Goal: Book appointment/travel/reservation

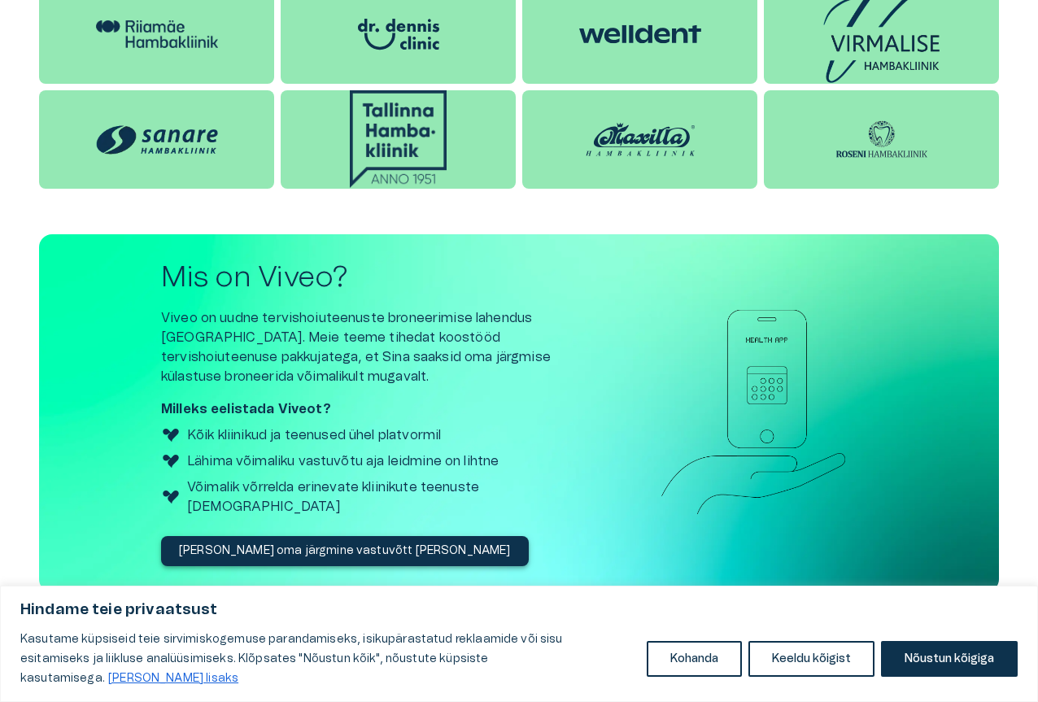
scroll to position [1966, 0]
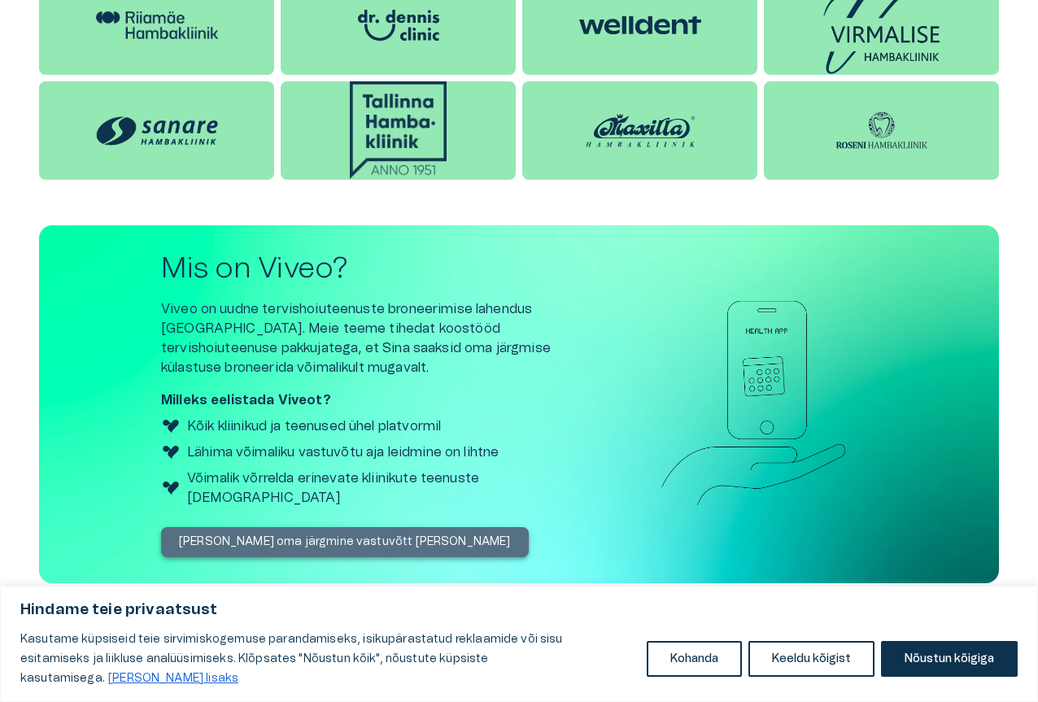
click at [349, 527] on button "[PERSON_NAME] oma järgmine vastuvõtt [PERSON_NAME]" at bounding box center [345, 542] width 368 height 30
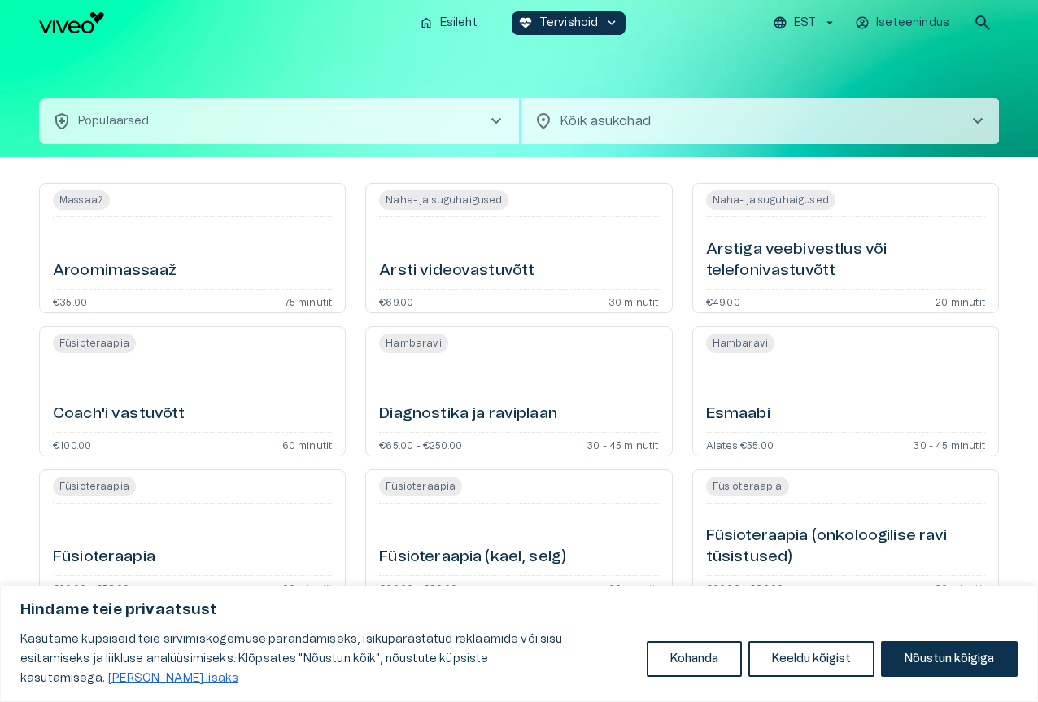
click at [774, 379] on div "Esmaabi" at bounding box center [845, 396] width 279 height 59
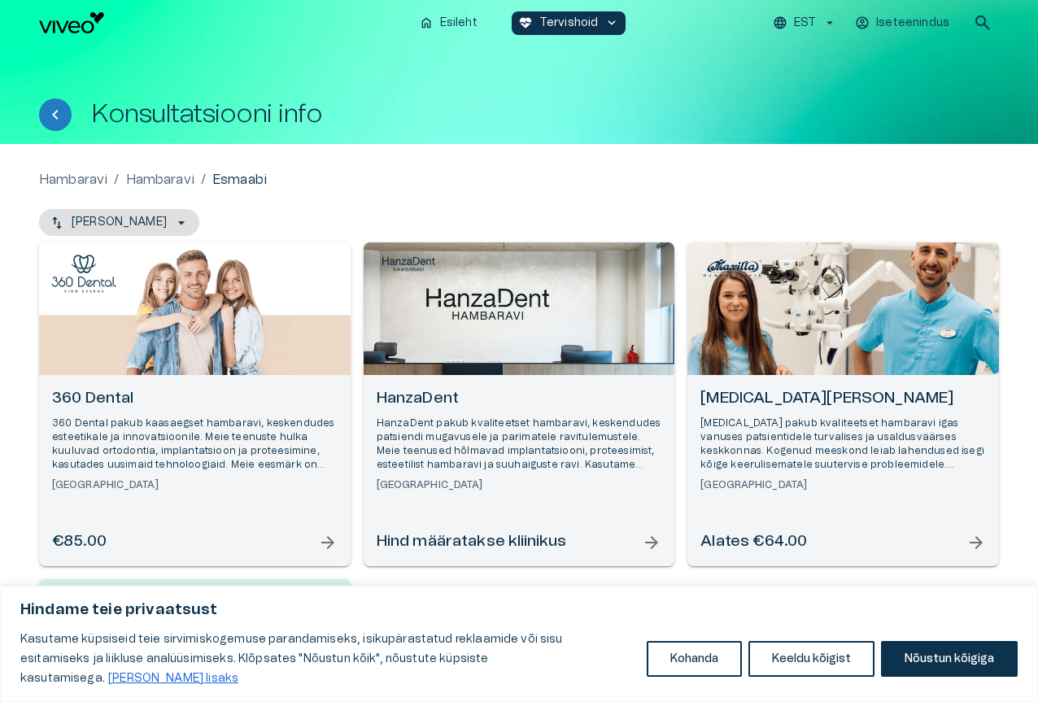
click at [774, 398] on h6 "[MEDICAL_DATA][PERSON_NAME]" at bounding box center [843, 399] width 286 height 22
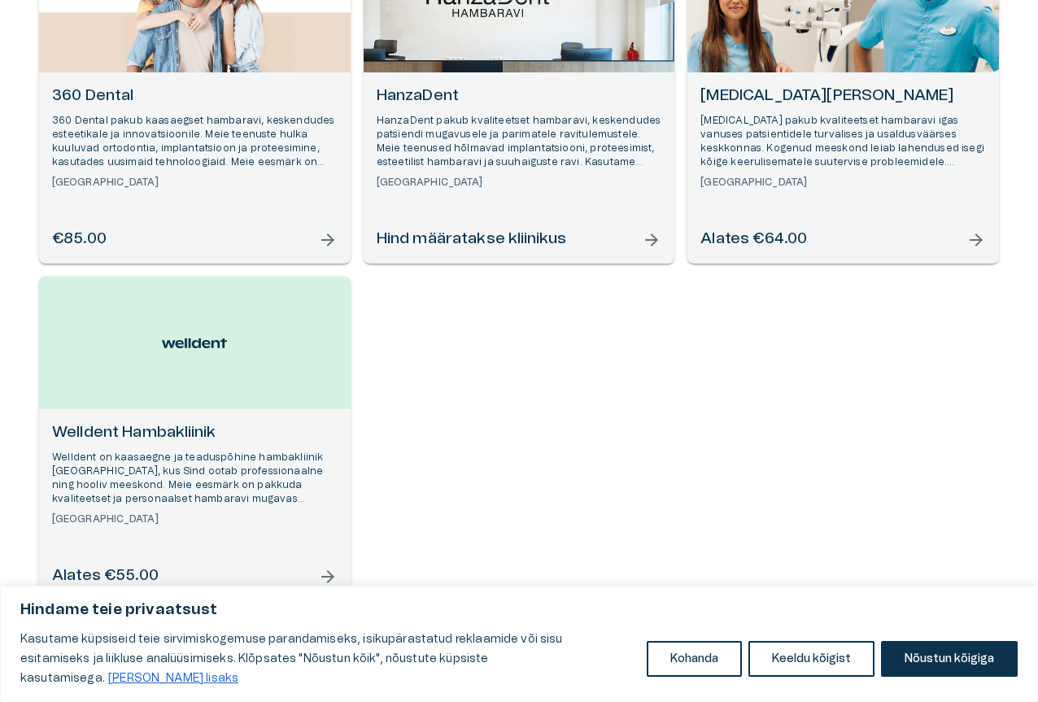
scroll to position [320, 0]
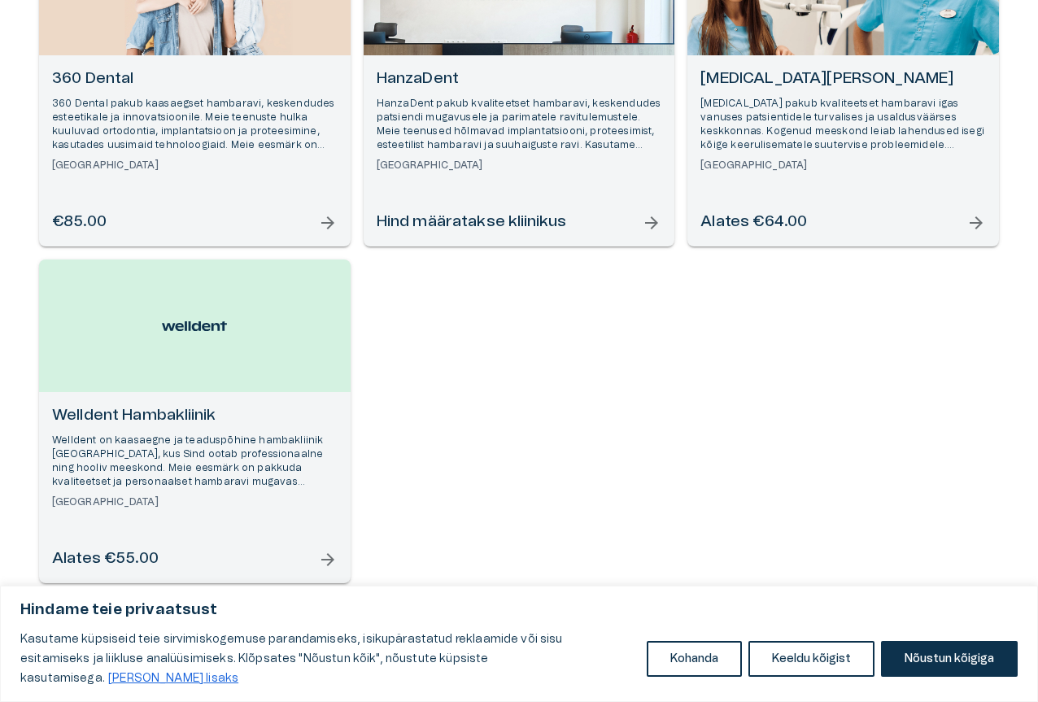
click at [469, 140] on p "HanzaDent pakub kvaliteetset hambaravi, keskendudes patsiendi mugavusele ja par…" at bounding box center [520, 125] width 286 height 56
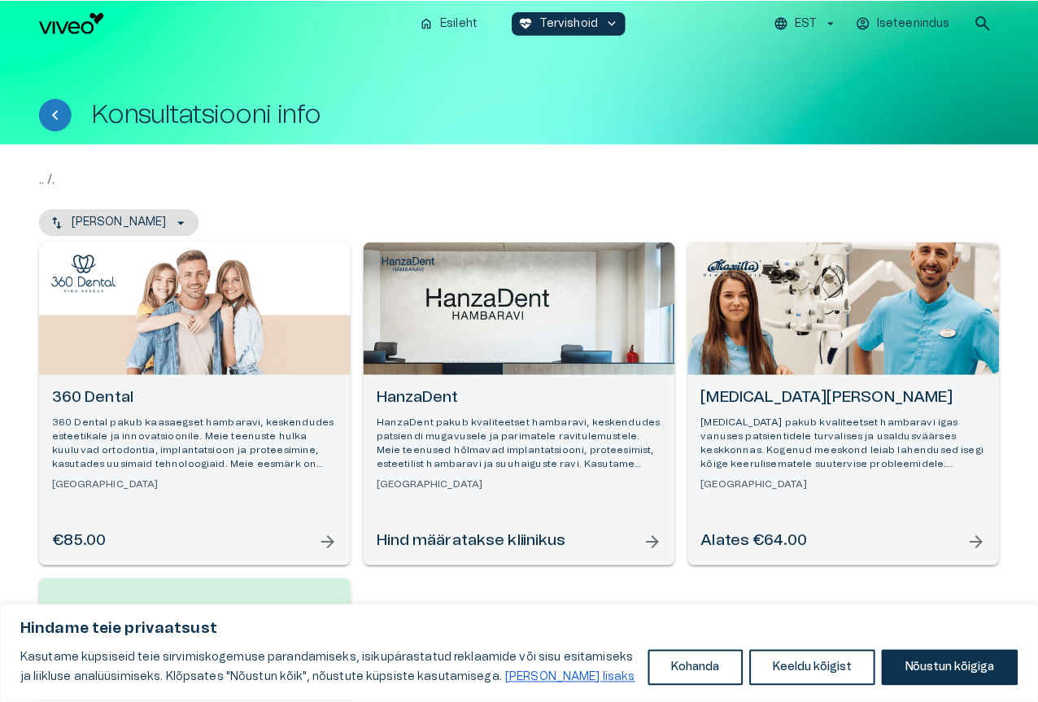
scroll to position [320, 0]
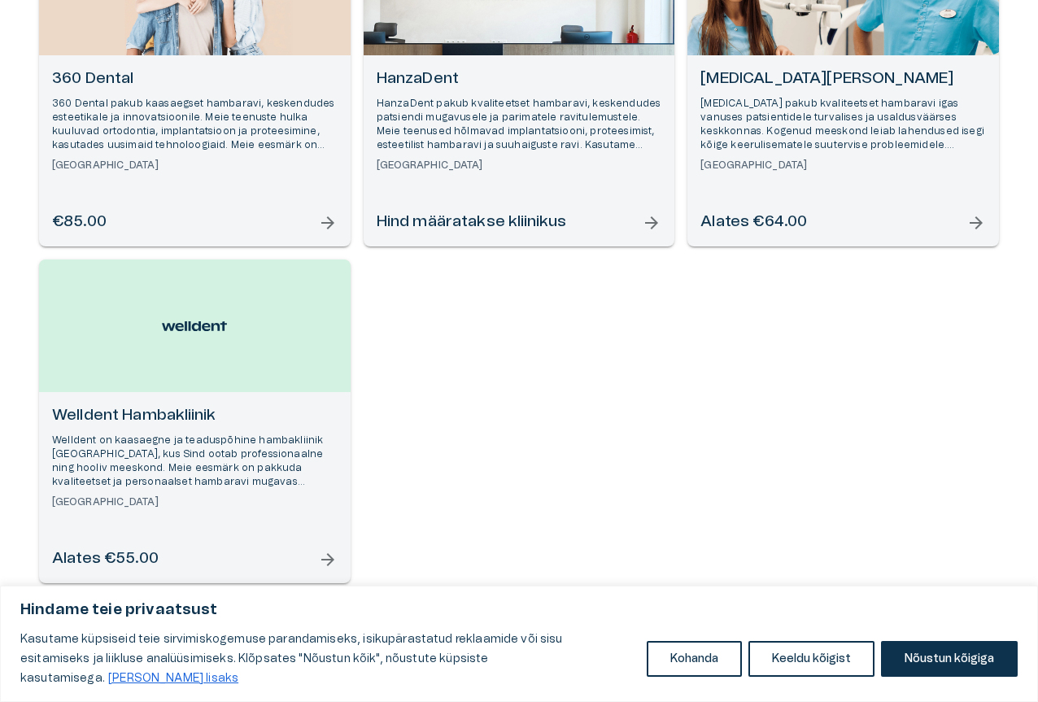
click at [76, 118] on p "360 Dental pakub kaasaegset hambaravi, keskendudes esteetikale ja innovatsiooni…" at bounding box center [195, 125] width 286 height 56
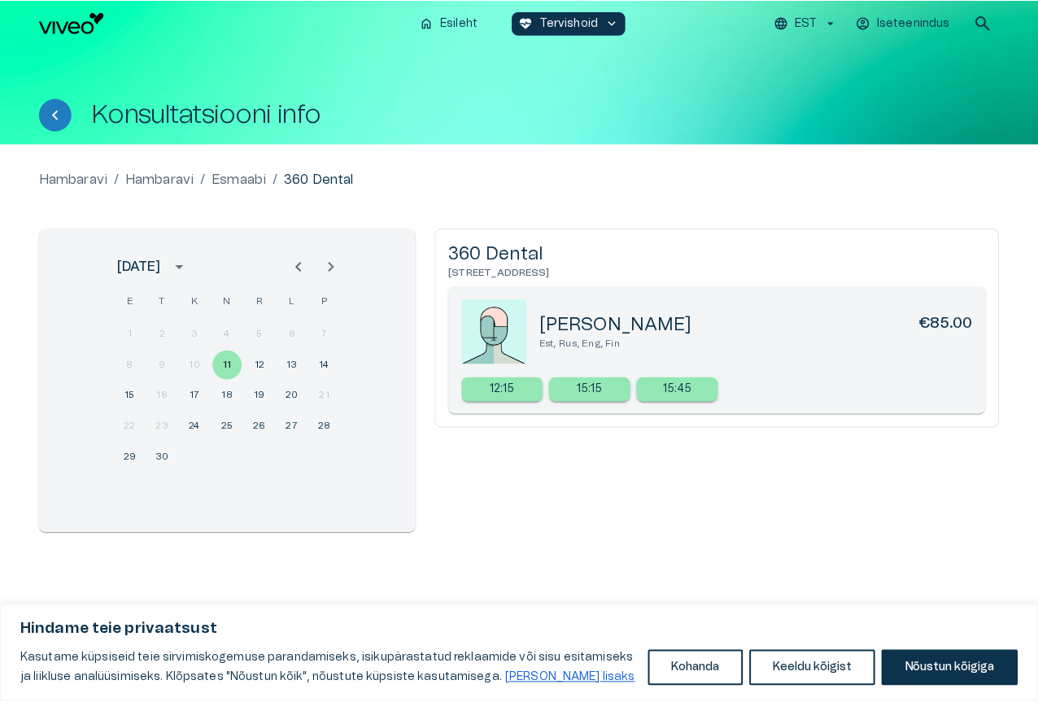
scroll to position [320, 0]
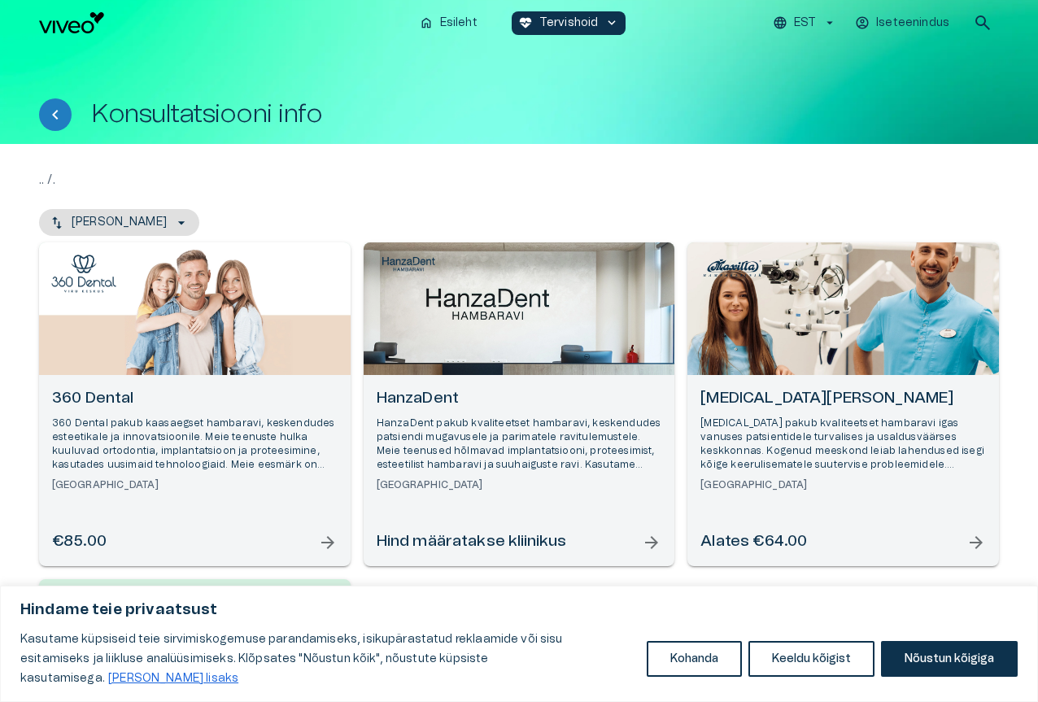
scroll to position [320, 0]
